Goal: Information Seeking & Learning: Understand process/instructions

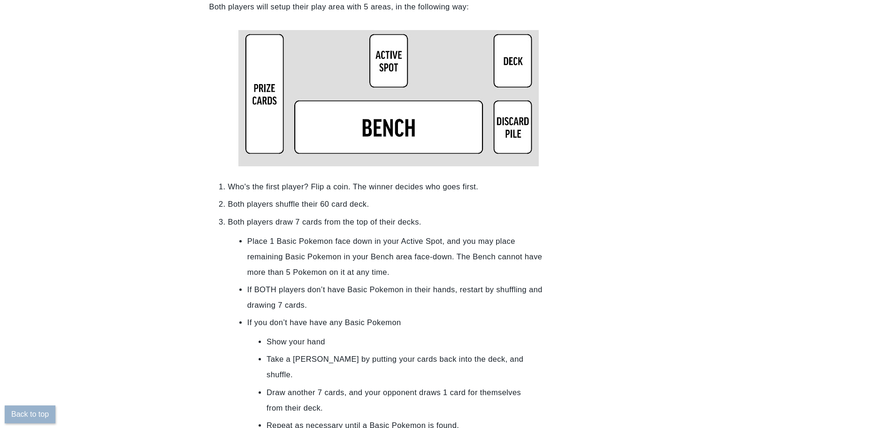
scroll to position [798, 0]
drag, startPoint x: 252, startPoint y: 222, endPoint x: 317, endPoint y: 222, distance: 65.2
click at [317, 222] on li "Both players draw 7 cards from the top of their decks." at bounding box center [398, 221] width 340 height 15
click at [297, 239] on li "Place 1 Basic Pokemon face down in your Active Spot, and you may place remainin…" at bounding box center [397, 256] width 301 height 46
drag, startPoint x: 256, startPoint y: 243, endPoint x: 459, endPoint y: 246, distance: 202.8
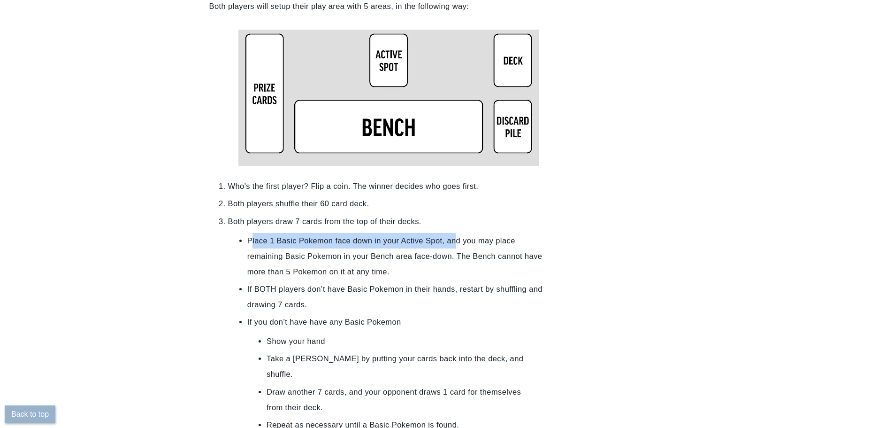
click at [459, 246] on li "Place 1 Basic Pokemon face down in your Active Spot, and you may place remainin…" at bounding box center [397, 256] width 301 height 46
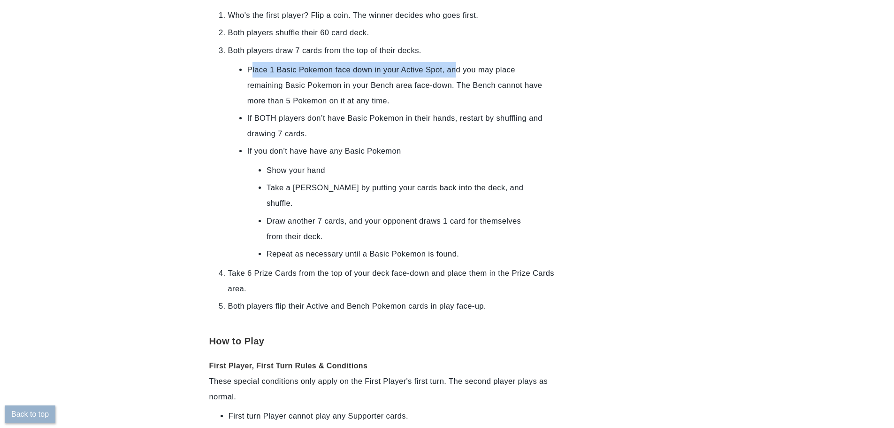
scroll to position [986, 0]
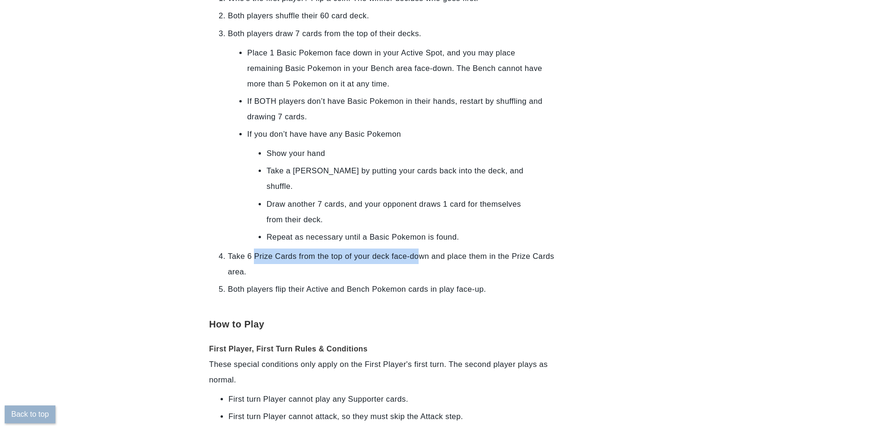
drag, startPoint x: 257, startPoint y: 239, endPoint x: 425, endPoint y: 246, distance: 168.1
click at [425, 248] on li "Take 6 Prize Cards from the top of your deck face-down and place them in the Pr…" at bounding box center [398, 263] width 340 height 31
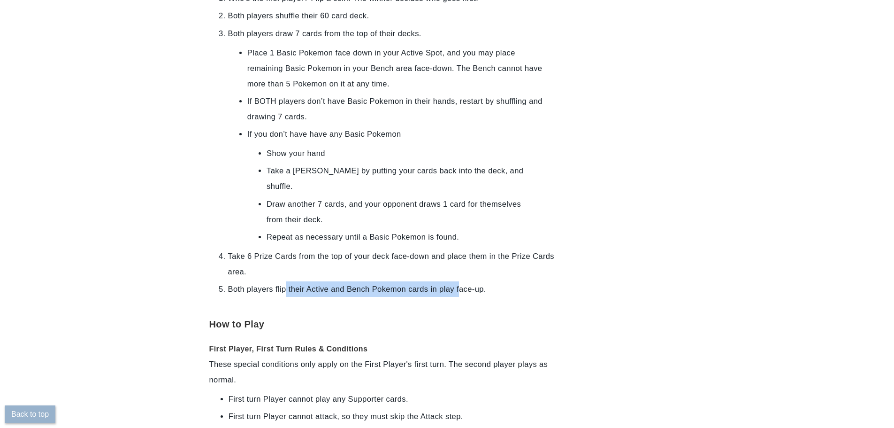
drag, startPoint x: 296, startPoint y: 277, endPoint x: 461, endPoint y: 275, distance: 165.2
click at [461, 281] on li "Both players flip their Active and Bench Pokemon cards in play face-up." at bounding box center [398, 288] width 340 height 15
click at [426, 281] on li "Both players flip their Active and Bench Pokemon cards in play face-up." at bounding box center [398, 288] width 340 height 15
drag, startPoint x: 283, startPoint y: 278, endPoint x: 352, endPoint y: 273, distance: 69.2
click at [352, 281] on li "Both players flip their Active and Bench Pokemon cards in play face-up." at bounding box center [398, 288] width 340 height 15
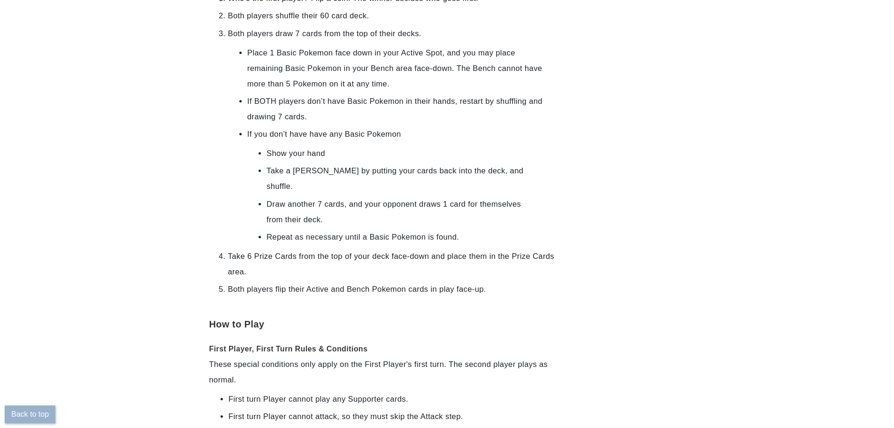
click at [314, 250] on li "Take 6 Prize Cards from the top of your deck face-down and place them in the Pr…" at bounding box center [398, 263] width 340 height 31
drag, startPoint x: 283, startPoint y: 241, endPoint x: 376, endPoint y: 238, distance: 93.4
click at [376, 248] on li "Take 6 Prize Cards from the top of your deck face-down and place them in the Pr…" at bounding box center [398, 263] width 340 height 31
click at [287, 281] on li "Both players flip their Active and Bench Pokemon cards in play face-up." at bounding box center [398, 288] width 340 height 15
drag, startPoint x: 251, startPoint y: 274, endPoint x: 426, endPoint y: 272, distance: 174.6
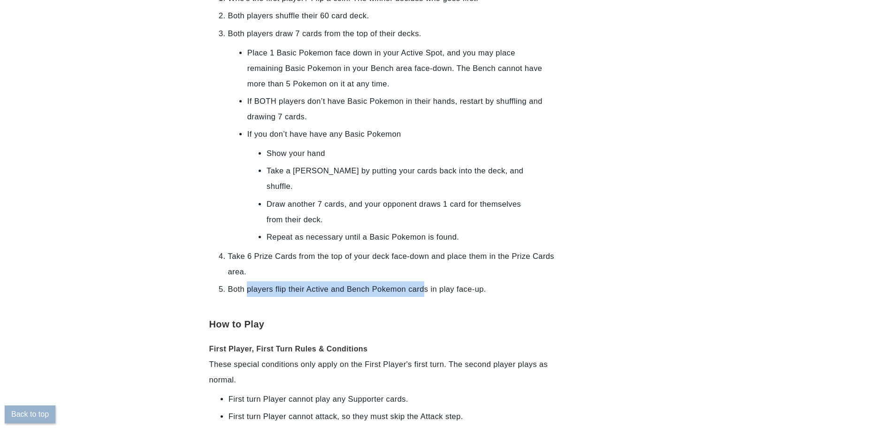
click at [426, 281] on li "Both players flip their Active and Bench Pokemon cards in play face-up." at bounding box center [398, 288] width 340 height 15
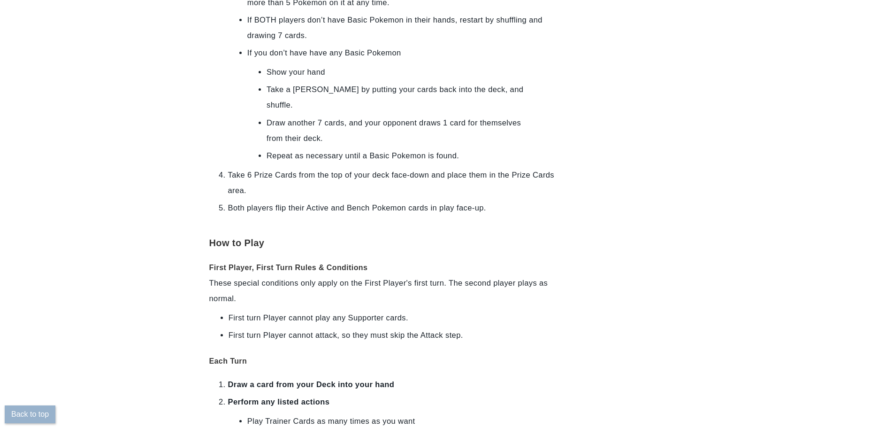
scroll to position [1079, 0]
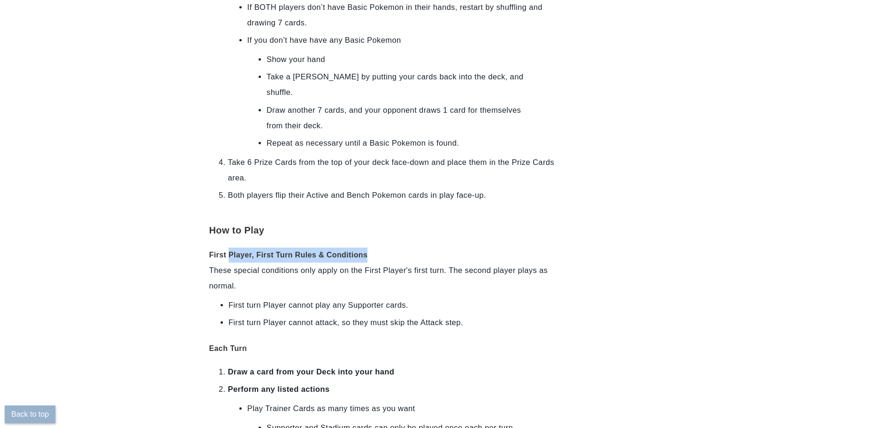
drag, startPoint x: 232, startPoint y: 239, endPoint x: 382, endPoint y: 235, distance: 150.3
click at [382, 240] on h3 "First Player, First Turn Rules & Conditions" at bounding box center [388, 251] width 359 height 22
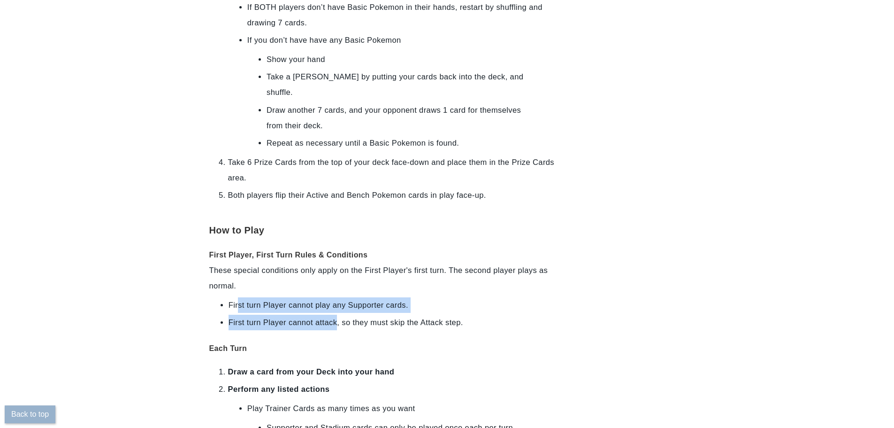
drag, startPoint x: 241, startPoint y: 289, endPoint x: 338, endPoint y: 303, distance: 97.8
click at [338, 303] on ul "First turn Player cannot play any Supporter cards. First turn Player cannot att…" at bounding box center [388, 313] width 359 height 33
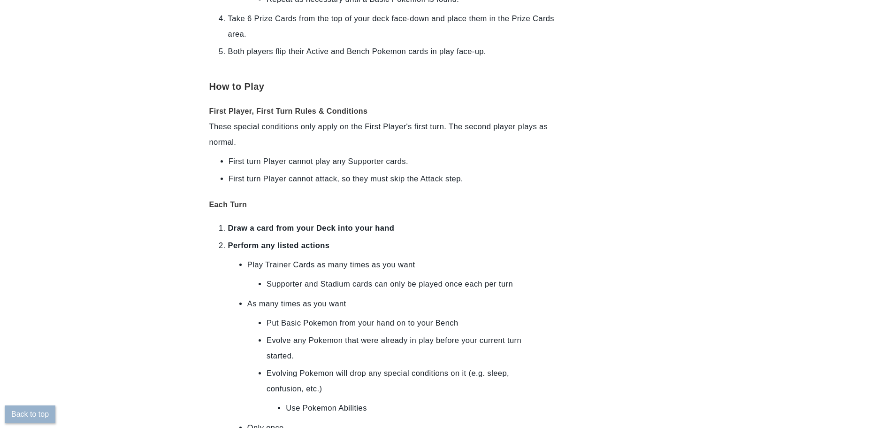
scroll to position [1267, 0]
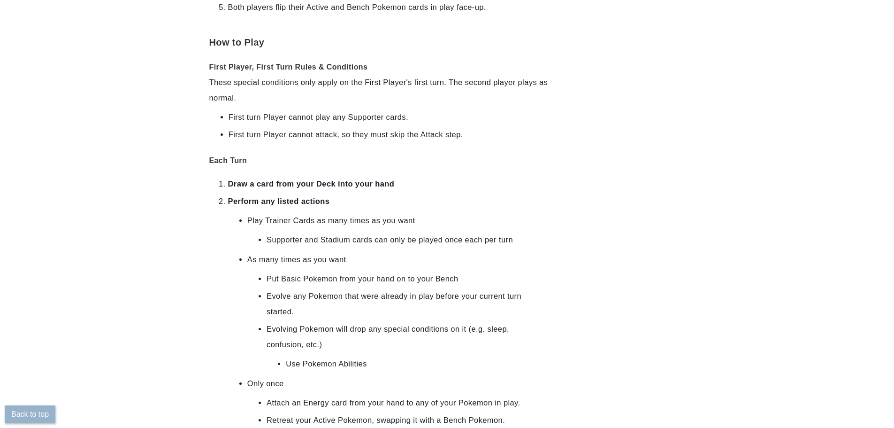
click at [423, 176] on li "Draw a card from your Deck into your hand" at bounding box center [398, 183] width 340 height 15
drag, startPoint x: 272, startPoint y: 185, endPoint x: 344, endPoint y: 182, distance: 71.9
click at [343, 193] on li "Perform any listed actions" at bounding box center [398, 200] width 340 height 15
click at [344, 193] on li "Perform any listed actions" at bounding box center [398, 200] width 340 height 15
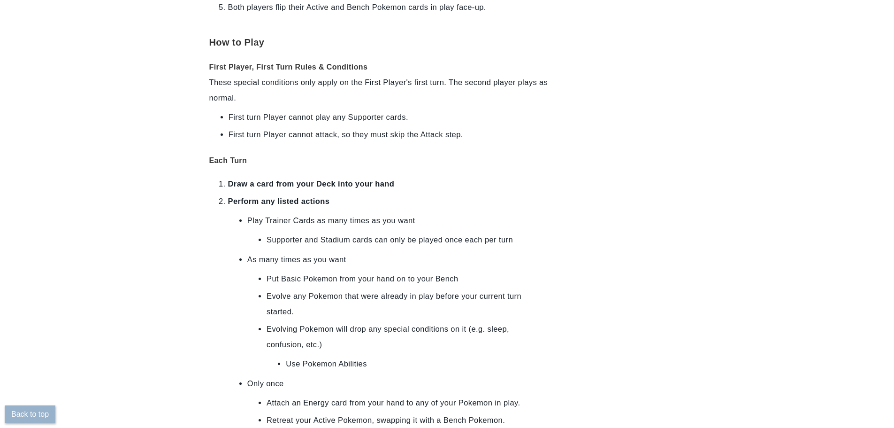
click at [344, 193] on li "Perform any listed actions" at bounding box center [398, 200] width 340 height 15
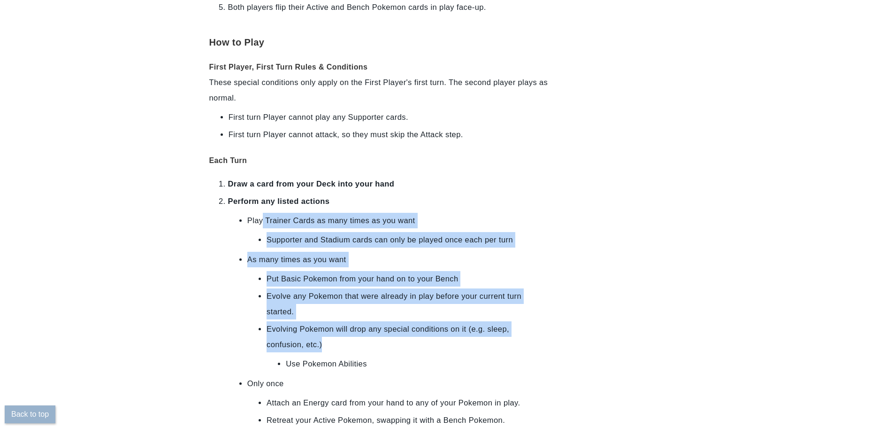
drag, startPoint x: 266, startPoint y: 209, endPoint x: 346, endPoint y: 333, distance: 147.0
click at [329, 326] on ul "Play Trainer Cards as many times as you want Supporter and Stadium cards can on…" at bounding box center [398, 346] width 340 height 267
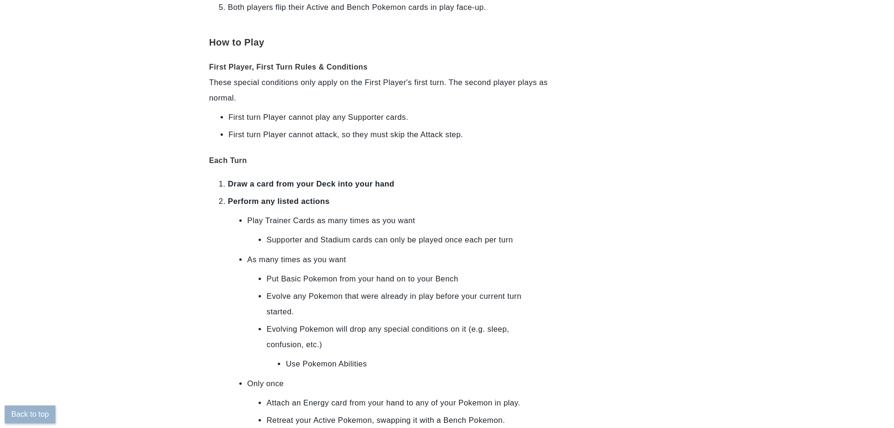
click at [367, 356] on li "Use Pokemon Abilities" at bounding box center [398, 363] width 224 height 15
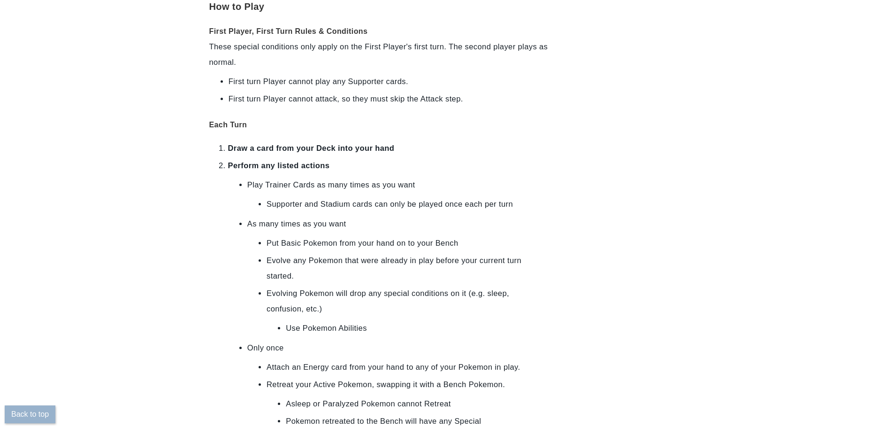
scroll to position [1361, 0]
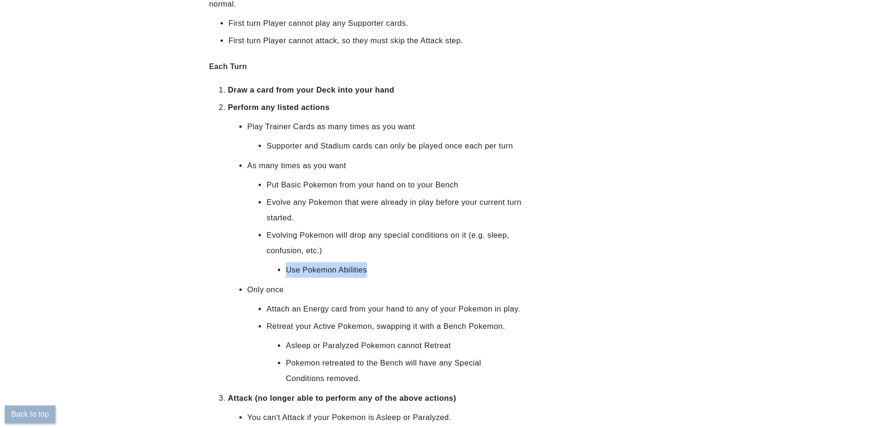
drag, startPoint x: 290, startPoint y: 256, endPoint x: 386, endPoint y: 256, distance: 96.2
click at [386, 262] on li "Use Pokemon Abilities" at bounding box center [398, 269] width 224 height 15
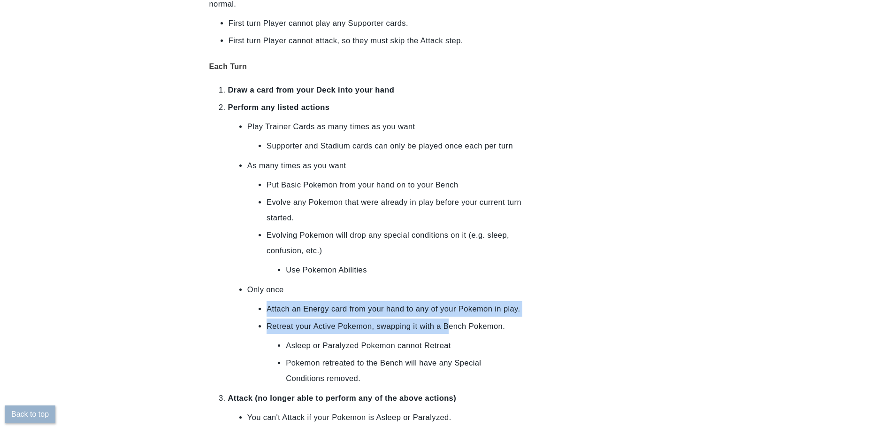
drag, startPoint x: 267, startPoint y: 293, endPoint x: 447, endPoint y: 309, distance: 181.0
click at [450, 309] on ul "Attach an Energy card from your hand to any of your Pokemon in play. Retreat yo…" at bounding box center [397, 343] width 301 height 85
click at [303, 318] on li "Retreat your Active Pokemon, swapping it with a Bench Pokemon." at bounding box center [398, 325] width 262 height 15
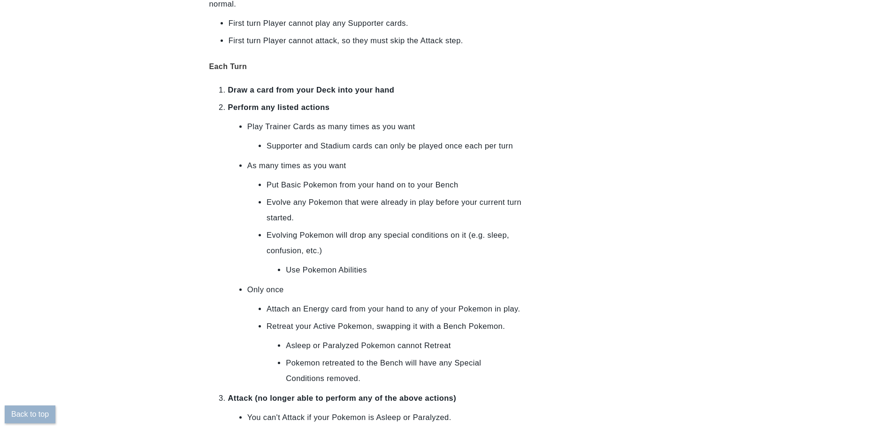
click at [295, 320] on ul "Attach an Energy card from your hand to any of your Pokemon in play. Retreat yo…" at bounding box center [397, 343] width 301 height 85
drag, startPoint x: 301, startPoint y: 333, endPoint x: 460, endPoint y: 334, distance: 159.6
click at [460, 337] on li "Asleep or Paralyzed Pokemon cannot Retreat" at bounding box center [398, 344] width 224 height 15
drag, startPoint x: 282, startPoint y: 342, endPoint x: 393, endPoint y: 348, distance: 111.4
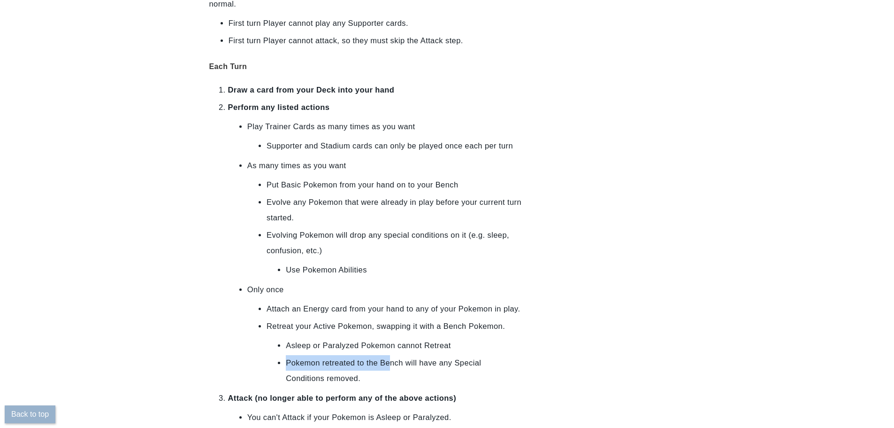
click at [393, 355] on li "Pokemon retreated to the Bench will have any Special Conditions removed." at bounding box center [398, 370] width 224 height 31
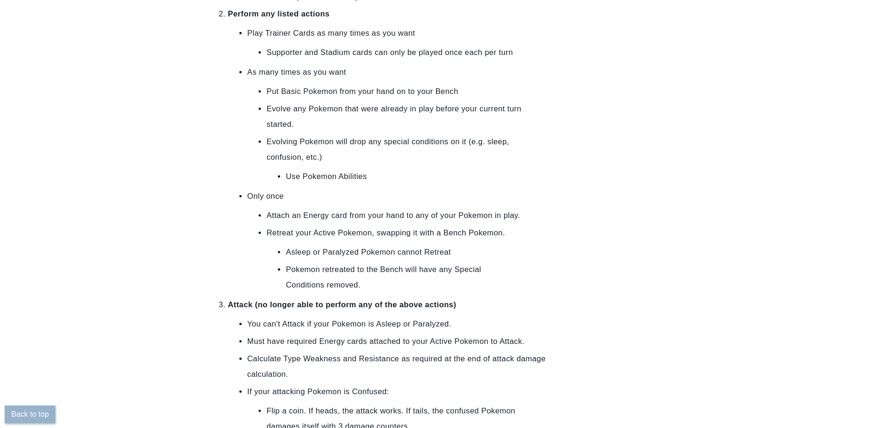
scroll to position [1455, 0]
drag, startPoint x: 358, startPoint y: 254, endPoint x: 397, endPoint y: 257, distance: 39.1
click at [397, 261] on li "Pokemon retreated to the Bench will have any Special Conditions removed." at bounding box center [398, 276] width 224 height 31
click at [413, 296] on li "Attack (no longer able to perform any of the above actions)" at bounding box center [398, 303] width 340 height 15
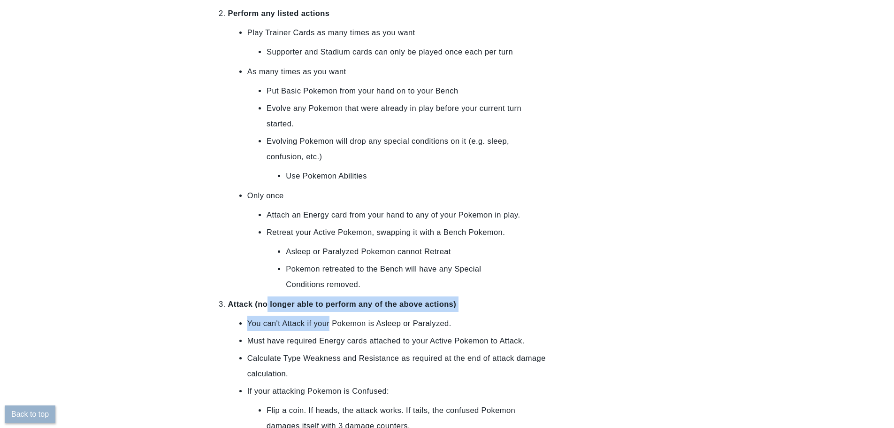
drag, startPoint x: 270, startPoint y: 291, endPoint x: 344, endPoint y: 305, distance: 75.1
click at [337, 307] on ol "Draw a card from your Deck into your hand Perform any listed actions Play Train…" at bounding box center [388, 354] width 359 height 732
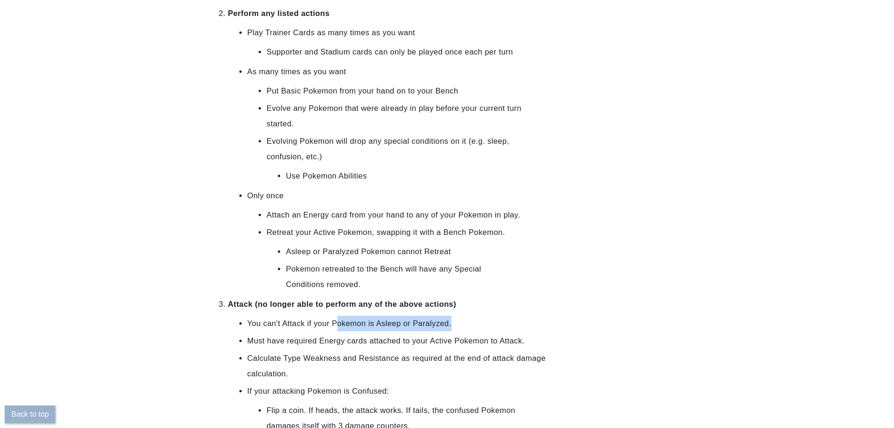
drag, startPoint x: 344, startPoint y: 305, endPoint x: 530, endPoint y: 294, distance: 186.6
click at [516, 297] on ol "Draw a card from your Deck into your hand Perform any listed actions Play Train…" at bounding box center [388, 354] width 359 height 732
click at [672, 228] on div at bounding box center [628, 360] width 117 height 3312
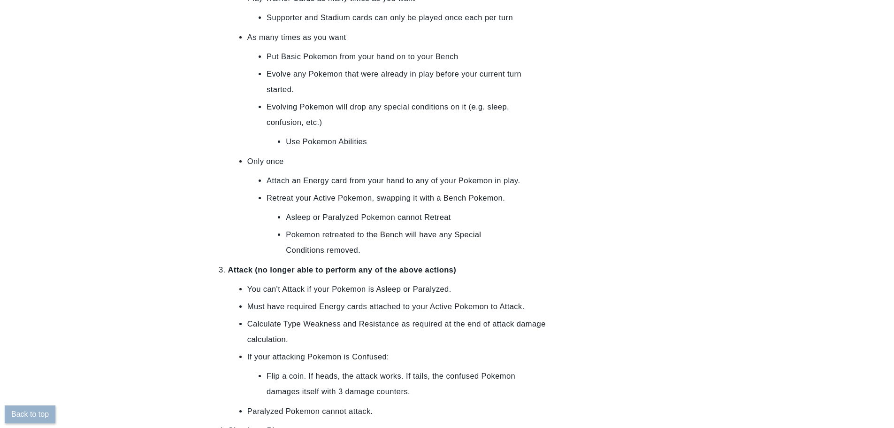
scroll to position [1549, 0]
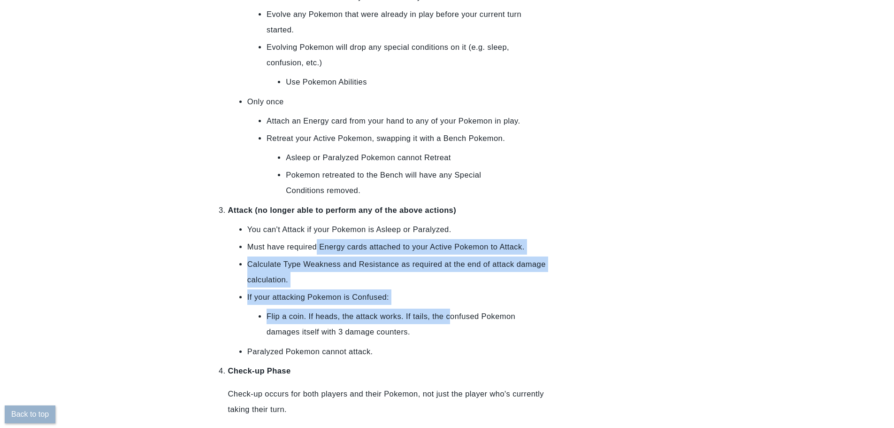
drag, startPoint x: 357, startPoint y: 232, endPoint x: 450, endPoint y: 303, distance: 116.5
click at [452, 302] on ul "You can't Attack if your Pokemon is Asleep or Paralyzed. Must have required Ene…" at bounding box center [398, 291] width 340 height 138
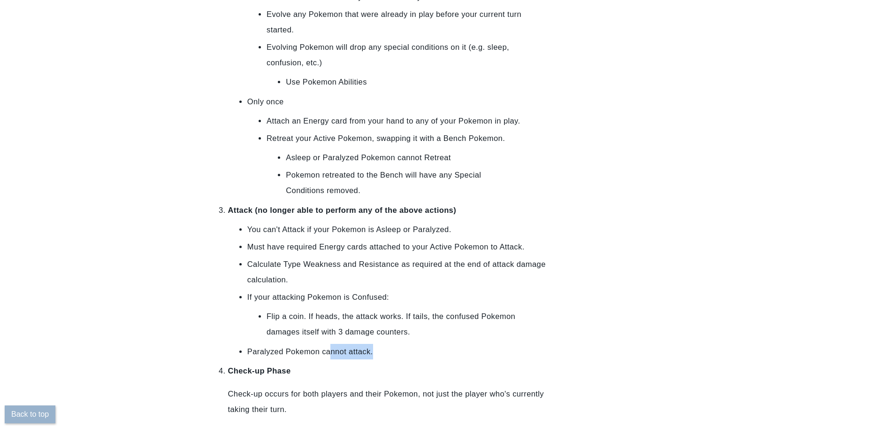
drag, startPoint x: 330, startPoint y: 329, endPoint x: 390, endPoint y: 325, distance: 60.7
click at [390, 325] on ul "You can't Attack if your Pokemon is Asleep or Paralyzed. Must have required Ene…" at bounding box center [398, 291] width 340 height 138
click at [465, 314] on li "Flip a coin. If heads, the attack works. If tails, the confused Pokemon damages…" at bounding box center [398, 323] width 262 height 31
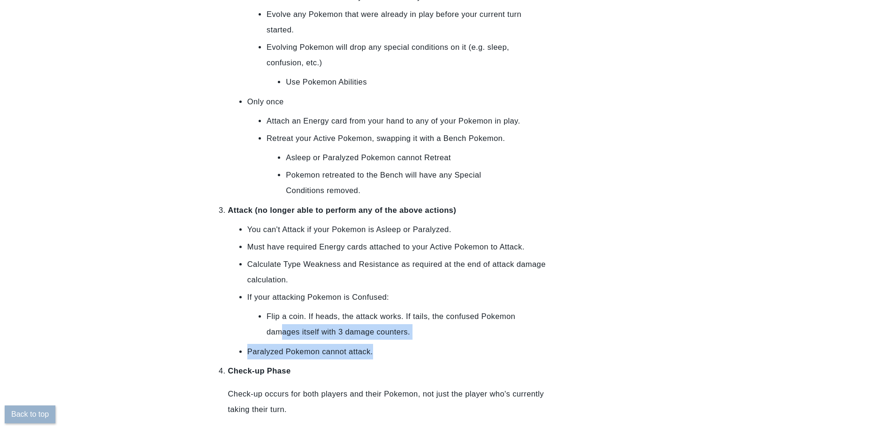
drag, startPoint x: 283, startPoint y: 318, endPoint x: 450, endPoint y: 327, distance: 166.4
click at [450, 327] on ul "You can't Attack if your Pokemon is Asleep or Paralyzed. Must have required Ene…" at bounding box center [398, 291] width 340 height 138
drag, startPoint x: 257, startPoint y: 338, endPoint x: 363, endPoint y: 331, distance: 106.3
click at [363, 344] on li "Paralyzed Pokemon cannot attack." at bounding box center [397, 351] width 301 height 15
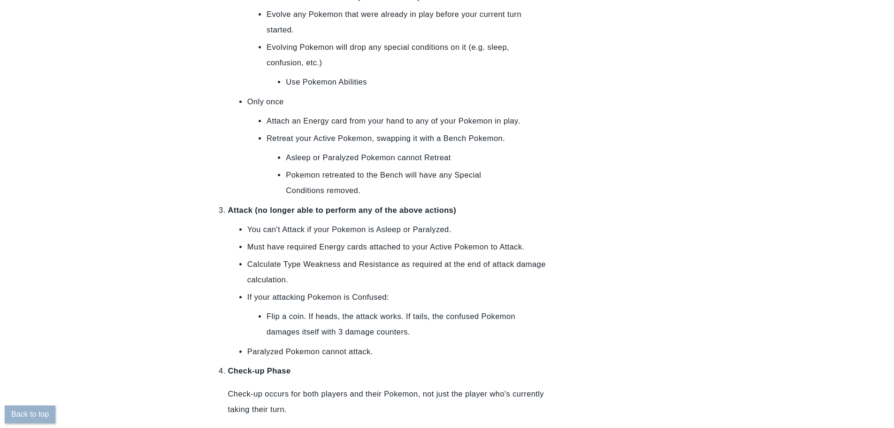
click at [491, 325] on ul "You can't Attack if your Pokemon is Asleep or Paralyzed. Must have required Ene…" at bounding box center [398, 291] width 340 height 138
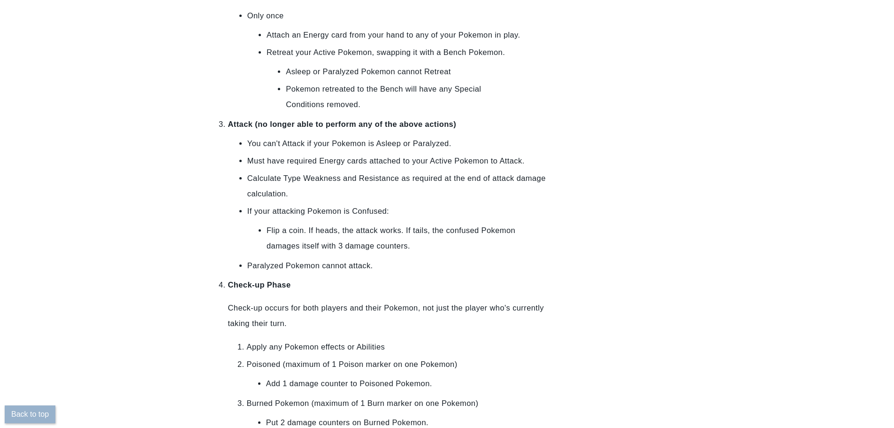
scroll to position [1643, 0]
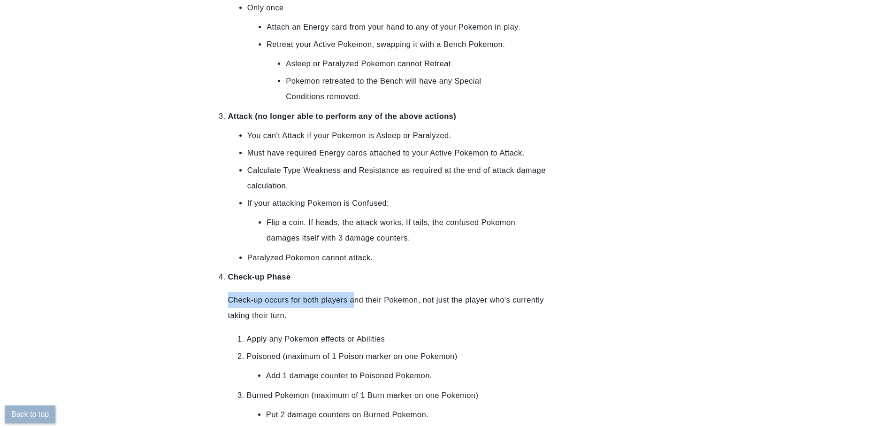
drag, startPoint x: 214, startPoint y: 288, endPoint x: 363, endPoint y: 282, distance: 148.9
click at [363, 282] on ol "Draw a card from your Deck into your hand Perform any listed actions Play Train…" at bounding box center [388, 167] width 359 height 732
click at [363, 292] on p "Check-up occurs for both players and their Pokemon, not just the player who's c…" at bounding box center [398, 307] width 340 height 31
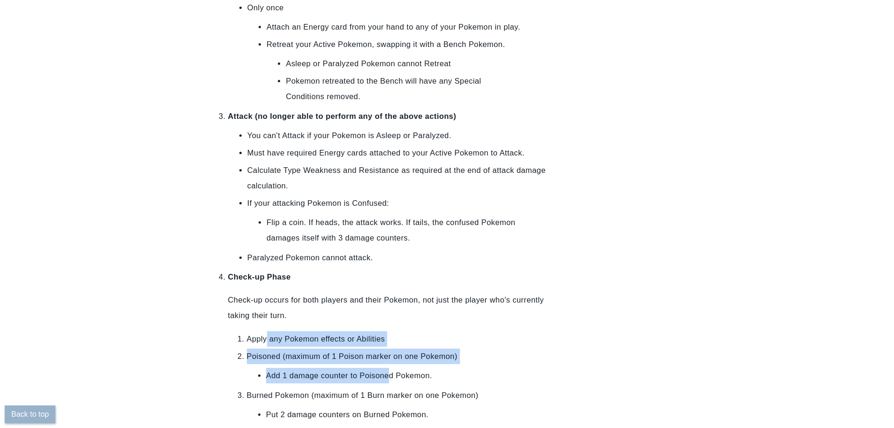
drag, startPoint x: 283, startPoint y: 327, endPoint x: 391, endPoint y: 363, distance: 114.7
click at [391, 363] on ol "Apply any Pokemon effects or Abilities Poisoned (maximum of 1 Poison marker on …" at bounding box center [398, 431] width 340 height 201
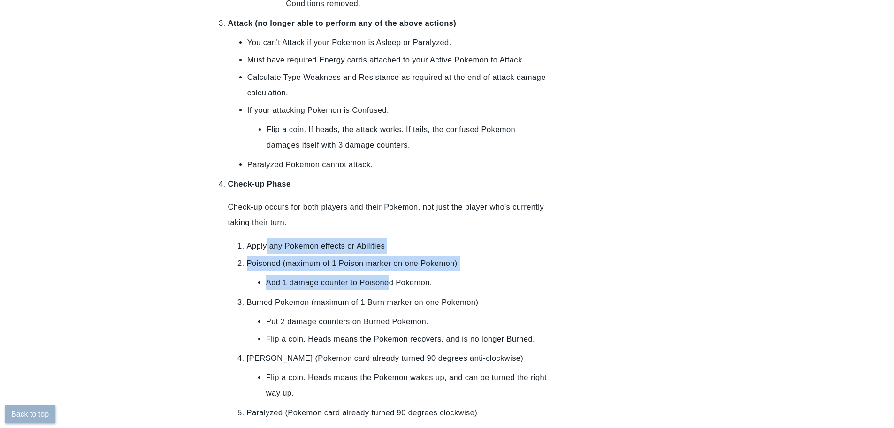
scroll to position [1971, 0]
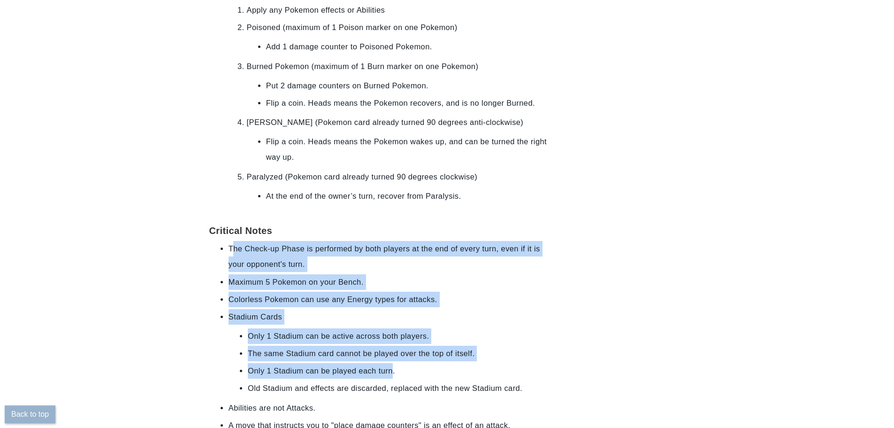
drag, startPoint x: 235, startPoint y: 238, endPoint x: 394, endPoint y: 352, distance: 196.1
click at [394, 352] on ul "The Check-up Phase is performed by both players at the end of every turn, even …" at bounding box center [388, 386] width 359 height 291
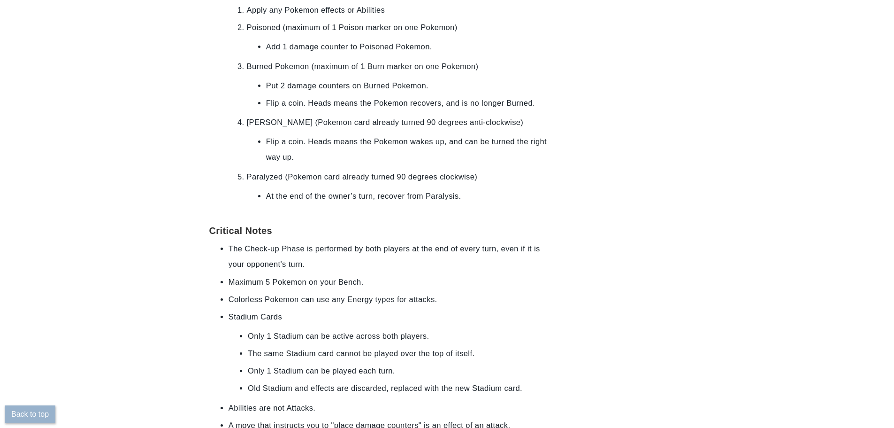
click at [384, 380] on li "Old Stadium and effects are discarded, replaced with the new Stadium card." at bounding box center [388, 387] width 281 height 15
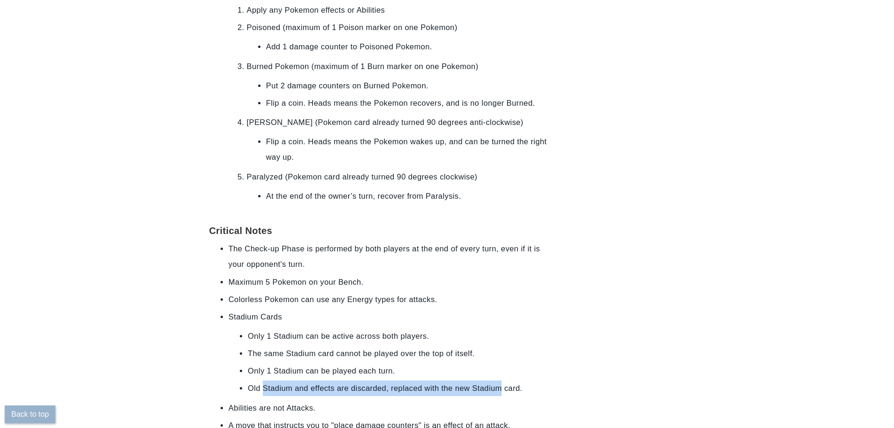
drag, startPoint x: 270, startPoint y: 378, endPoint x: 516, endPoint y: 361, distance: 246.0
click at [511, 363] on ul "Only 1 Stadium can be active across both players. The same Stadium card cannot …" at bounding box center [389, 362] width 320 height 68
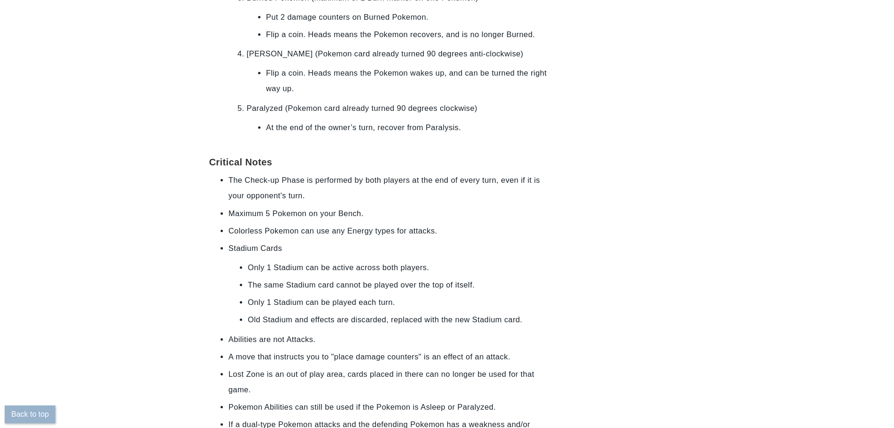
scroll to position [2112, 0]
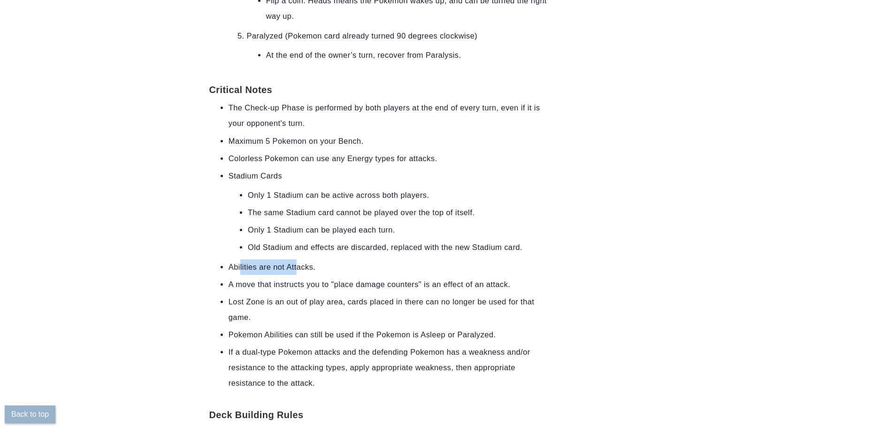
drag, startPoint x: 249, startPoint y: 256, endPoint x: 301, endPoint y: 254, distance: 52.6
click at [301, 259] on li "Abilities are not Attacks." at bounding box center [389, 266] width 320 height 15
click at [306, 259] on li "Abilities are not Attacks." at bounding box center [389, 266] width 320 height 15
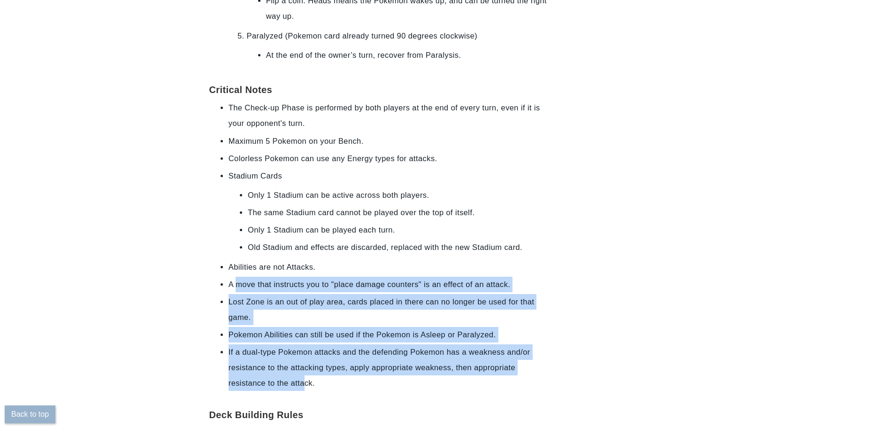
drag, startPoint x: 241, startPoint y: 272, endPoint x: 306, endPoint y: 362, distance: 111.9
click at [306, 362] on ul "The Check-up Phase is performed by both players at the end of every turn, even …" at bounding box center [388, 245] width 359 height 291
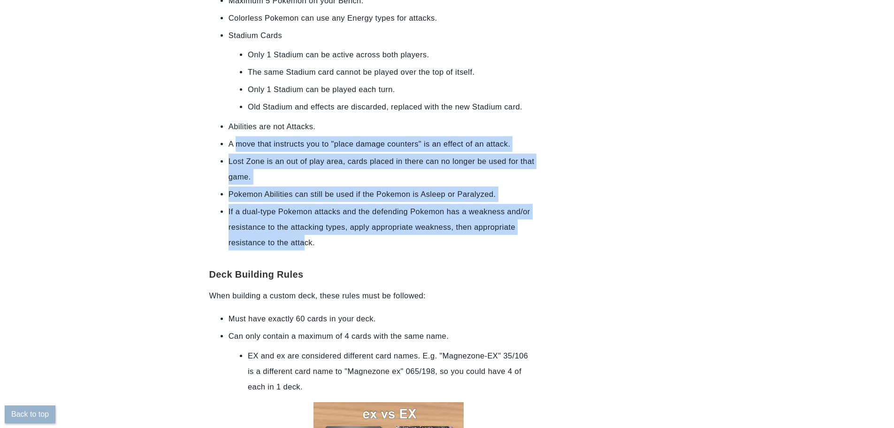
scroll to position [2253, 0]
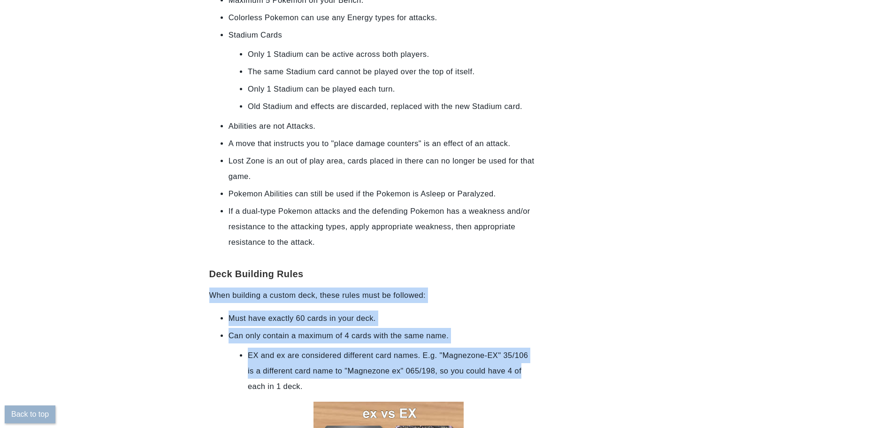
drag, startPoint x: 210, startPoint y: 282, endPoint x: 546, endPoint y: 359, distance: 344.7
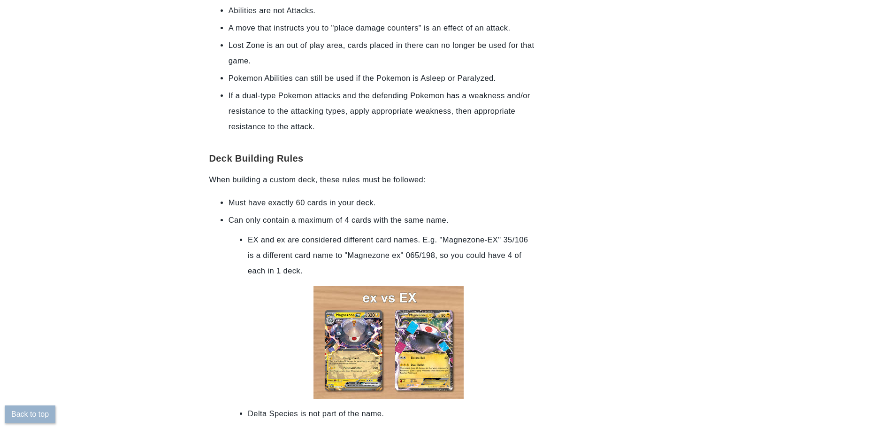
scroll to position [2394, 0]
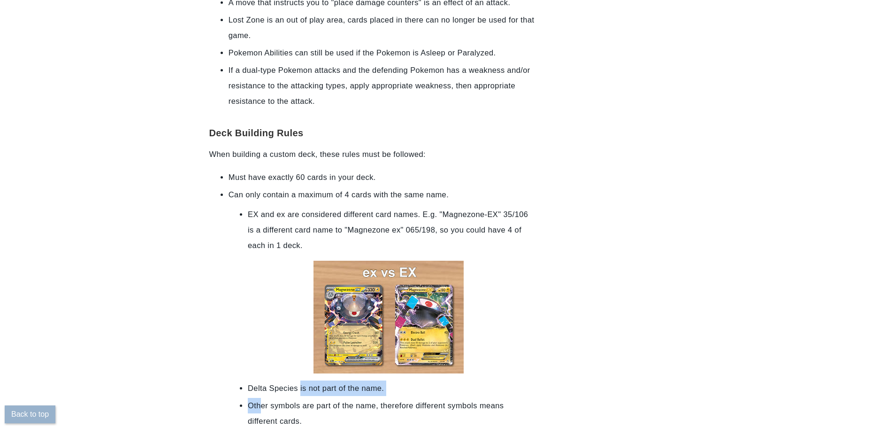
drag, startPoint x: 275, startPoint y: 380, endPoint x: 303, endPoint y: 373, distance: 28.9
click at [303, 373] on ul "EX and ex are considered different card names. E.g. "Magnezone-EX" 35/106 is a …" at bounding box center [389, 318] width 320 height 222
click at [261, 380] on li "Delta Species is not part of the name." at bounding box center [388, 387] width 281 height 15
drag, startPoint x: 310, startPoint y: 394, endPoint x: 396, endPoint y: 386, distance: 85.7
click at [392, 398] on li "Other symbols are part of the name, therefore different symbols means different…" at bounding box center [388, 413] width 281 height 31
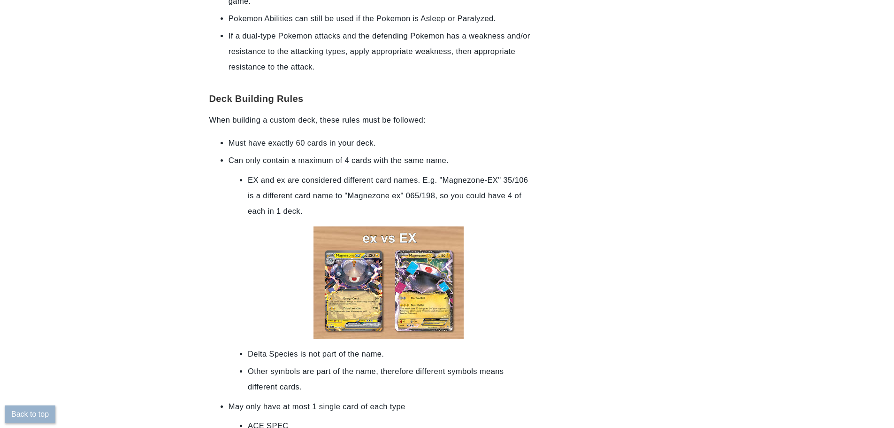
scroll to position [2534, 0]
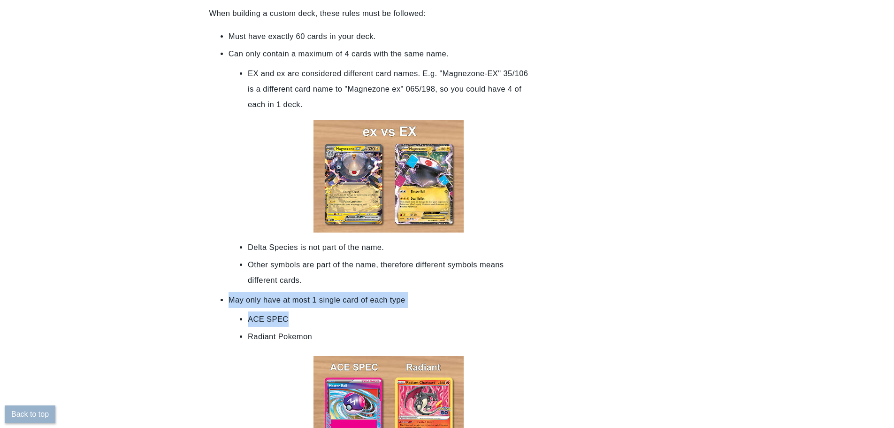
drag, startPoint x: 235, startPoint y: 289, endPoint x: 292, endPoint y: 293, distance: 57.9
click at [292, 293] on ul "Must have exactly 60 cards in your deck. Can only contain a maximum of 4 cards …" at bounding box center [388, 251] width 359 height 445
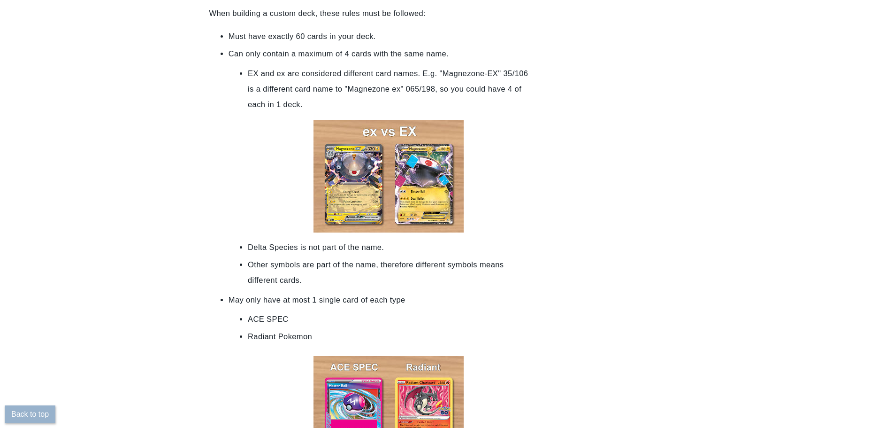
click at [342, 329] on li "Radiant Pokemon" at bounding box center [388, 336] width 281 height 15
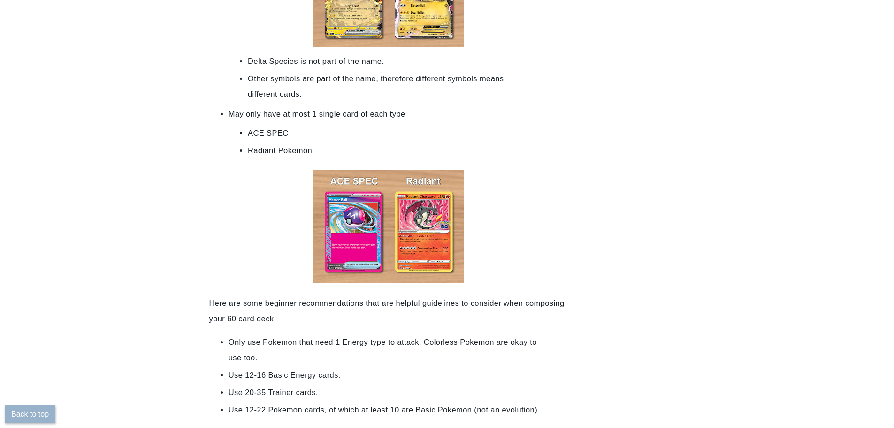
scroll to position [2722, 0]
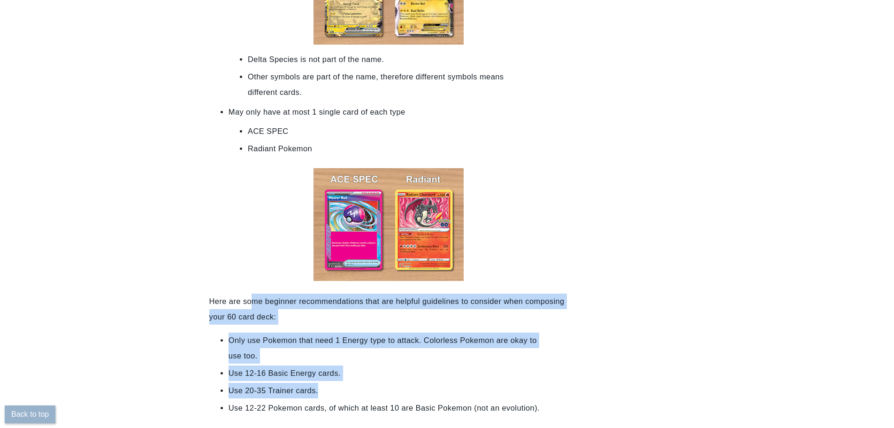
drag, startPoint x: 263, startPoint y: 289, endPoint x: 321, endPoint y: 373, distance: 102.2
click at [319, 382] on li "Use 20-35 Trainer cards." at bounding box center [389, 389] width 320 height 15
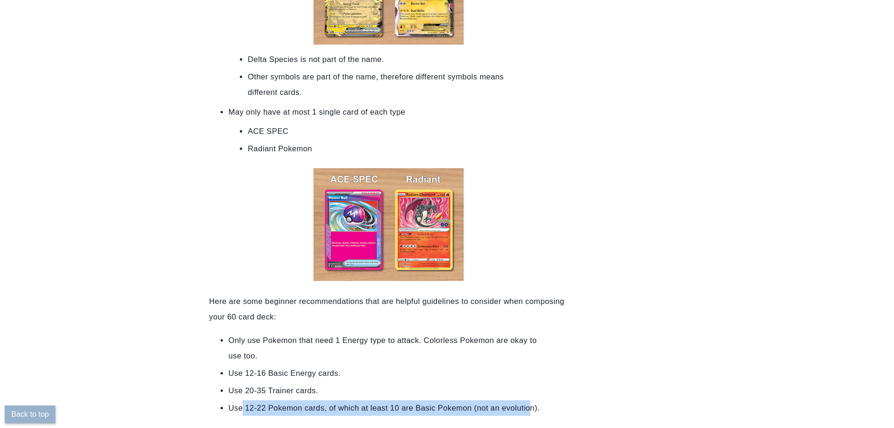
drag, startPoint x: 245, startPoint y: 391, endPoint x: 549, endPoint y: 392, distance: 303.2
click at [536, 400] on li "Use 12-22 Pokemon cards, of which at least 10 are Basic Pokemon (not an evoluti…" at bounding box center [389, 407] width 320 height 15
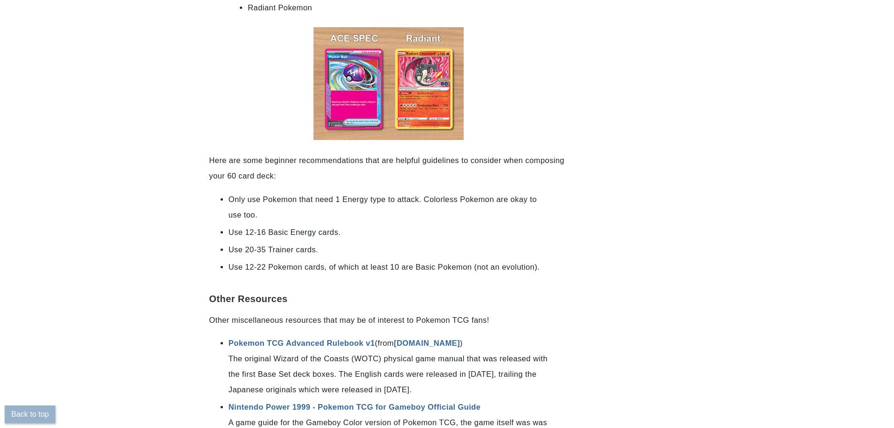
scroll to position [2910, 0]
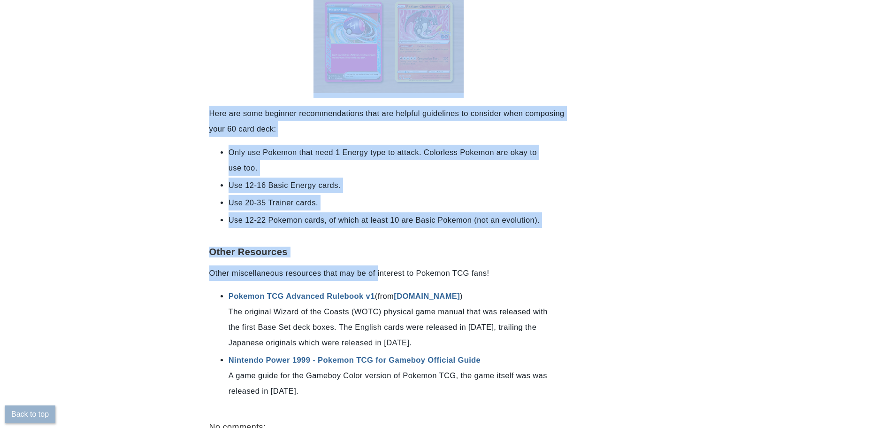
drag, startPoint x: 205, startPoint y: 260, endPoint x: 382, endPoint y: 257, distance: 176.5
click at [382, 265] on p "Other miscellaneous resources that may be of interest to Pokemon TCG fans!" at bounding box center [388, 272] width 359 height 15
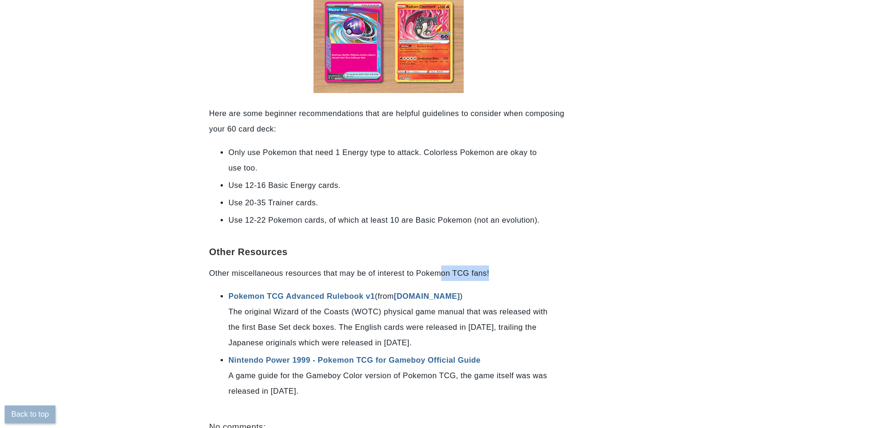
drag, startPoint x: 470, startPoint y: 263, endPoint x: 501, endPoint y: 262, distance: 31.0
click at [501, 265] on p "Other miscellaneous resources that may be of interest to Pokemon TCG fans!" at bounding box center [388, 272] width 359 height 15
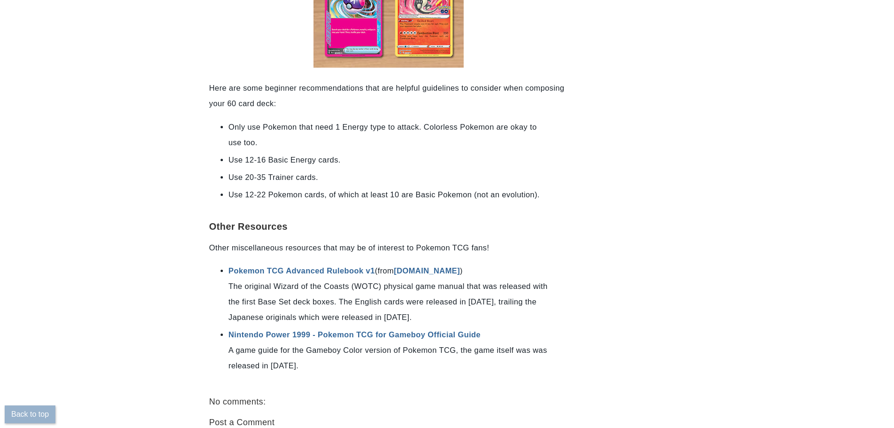
scroll to position [2957, 0]
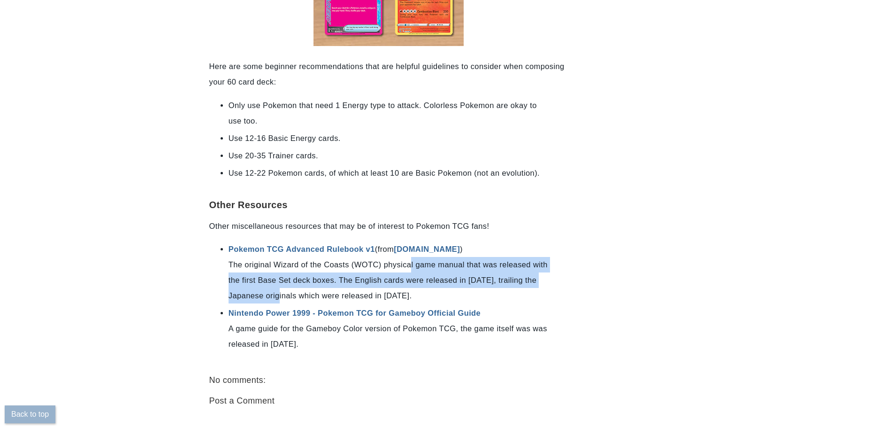
drag, startPoint x: 416, startPoint y: 246, endPoint x: 257, endPoint y: 283, distance: 163.3
click at [275, 284] on li "Pokemon TCG Advanced Rulebook v1 (from [DOMAIN_NAME] ) The original Wizard of t…" at bounding box center [389, 272] width 320 height 62
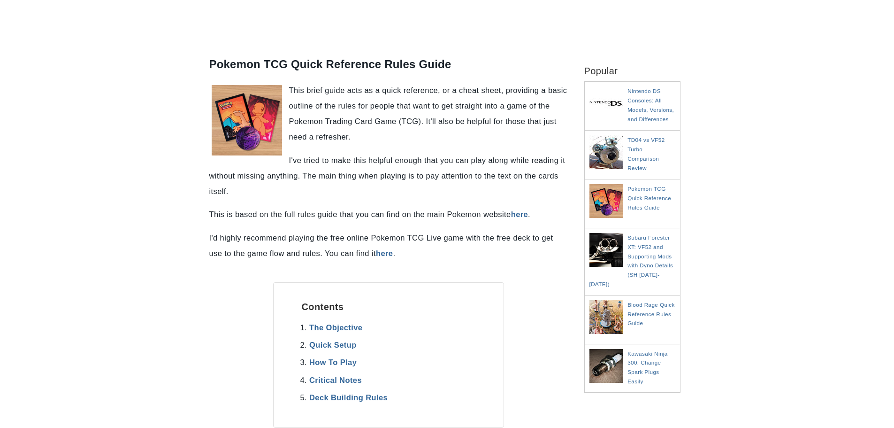
scroll to position [141, 0]
